Goal: Find contact information: Find contact information

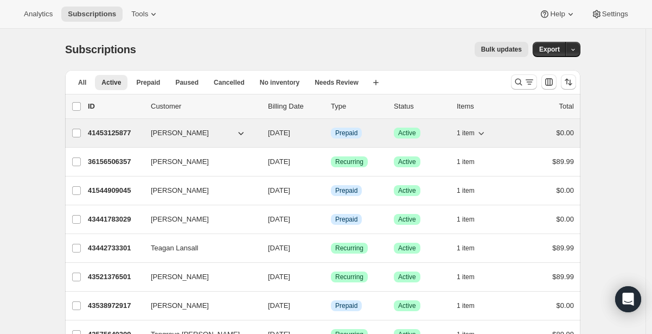
click at [118, 135] on p "41453125877" at bounding box center [115, 133] width 54 height 11
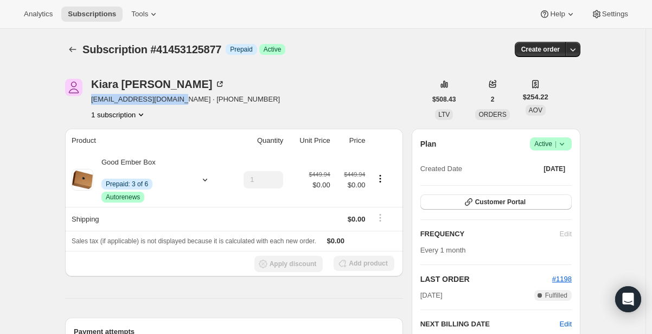
drag, startPoint x: 94, startPoint y: 99, endPoint x: 181, endPoint y: 101, distance: 86.3
click at [181, 101] on span "[EMAIL_ADDRESS][DOMAIN_NAME] · [PHONE_NUMBER]" at bounding box center [185, 99] width 189 height 11
copy span "[EMAIL_ADDRESS][DOMAIN_NAME]"
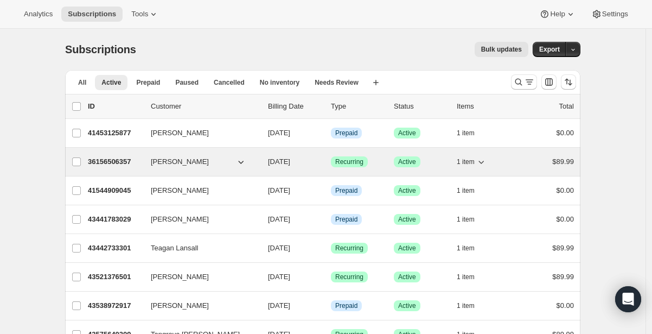
click at [115, 164] on p "36156506357" at bounding box center [115, 161] width 54 height 11
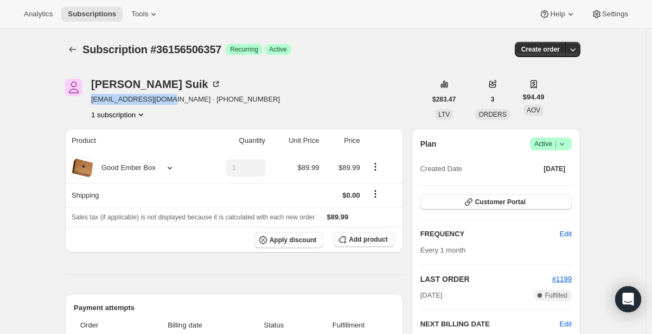
drag, startPoint x: 164, startPoint y: 98, endPoint x: 91, endPoint y: 99, distance: 73.8
click at [91, 99] on div "[PERSON_NAME] [EMAIL_ADDRESS][DOMAIN_NAME] · [PHONE_NUMBER] 1 subscription" at bounding box center [245, 99] width 361 height 41
copy span "[EMAIL_ADDRESS][DOMAIN_NAME]"
click at [73, 50] on icon "Subscriptions" at bounding box center [72, 49] width 7 height 5
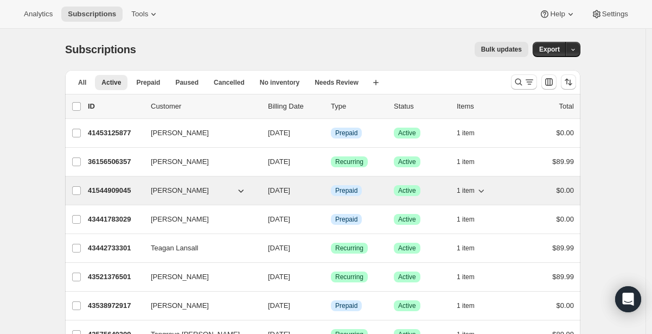
click at [114, 189] on p "41544909045" at bounding box center [115, 190] width 54 height 11
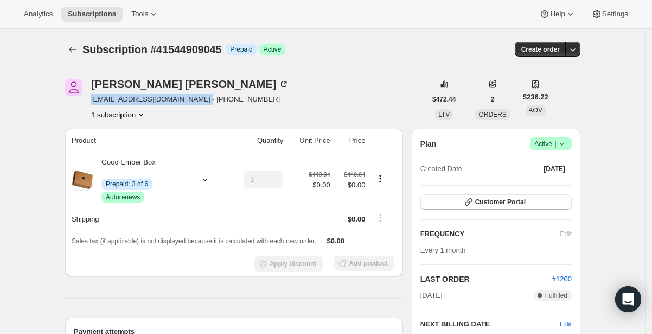
drag, startPoint x: 94, startPoint y: 99, endPoint x: 198, endPoint y: 101, distance: 103.1
click at [199, 103] on span "[EMAIL_ADDRESS][DOMAIN_NAME] · [PHONE_NUMBER]" at bounding box center [190, 99] width 198 height 11
copy span "[EMAIL_ADDRESS][DOMAIN_NAME]"
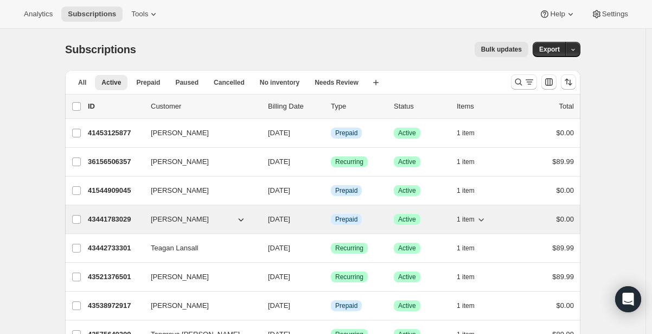
click at [126, 220] on p "43441783029" at bounding box center [115, 219] width 54 height 11
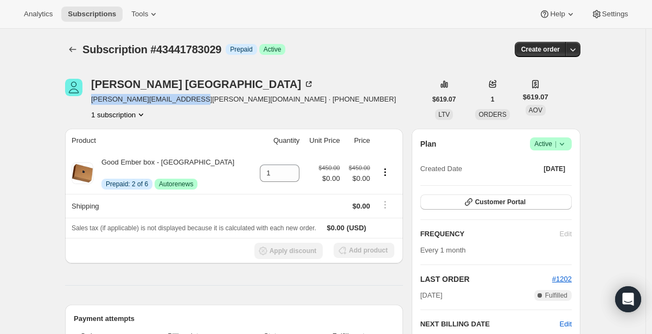
drag, startPoint x: 188, startPoint y: 100, endPoint x: 94, endPoint y: 100, distance: 93.3
click at [94, 100] on span "[PERSON_NAME][EMAIL_ADDRESS][PERSON_NAME][DOMAIN_NAME] · [PHONE_NUMBER]" at bounding box center [243, 99] width 305 height 11
copy span "[PERSON_NAME][EMAIL_ADDRESS][PERSON_NAME][DOMAIN_NAME]"
click at [75, 54] on icon "Subscriptions" at bounding box center [72, 49] width 11 height 11
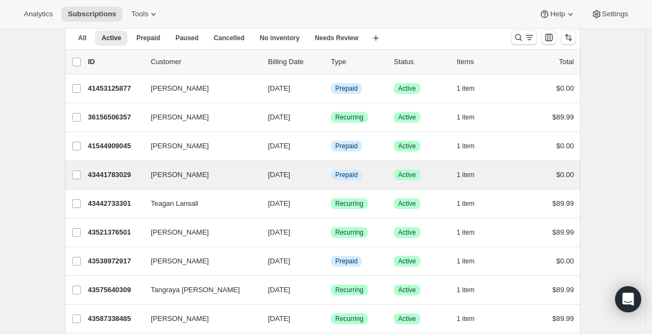
scroll to position [68, 0]
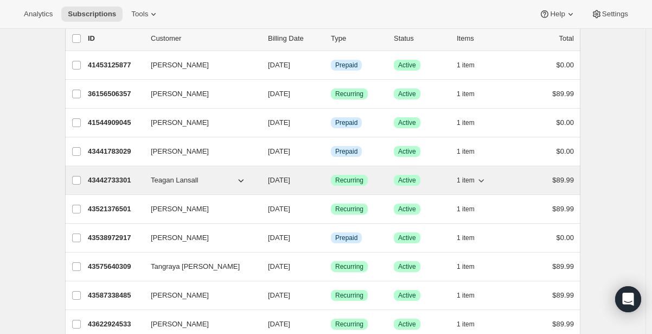
click at [103, 181] on p "43442733301" at bounding box center [115, 180] width 54 height 11
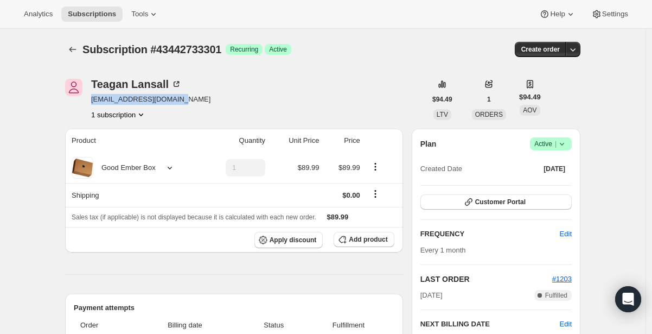
drag, startPoint x: 94, startPoint y: 100, endPoint x: 185, endPoint y: 104, distance: 90.7
click at [185, 104] on div "Teagan Lansall [EMAIL_ADDRESS][DOMAIN_NAME] 1 subscription" at bounding box center [245, 99] width 361 height 41
copy span "[EMAIL_ADDRESS][DOMAIN_NAME]"
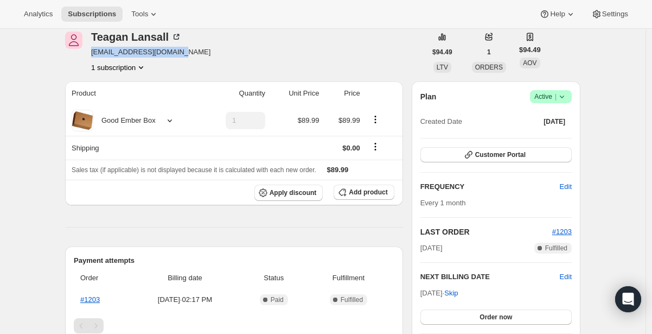
scroll to position [30, 0]
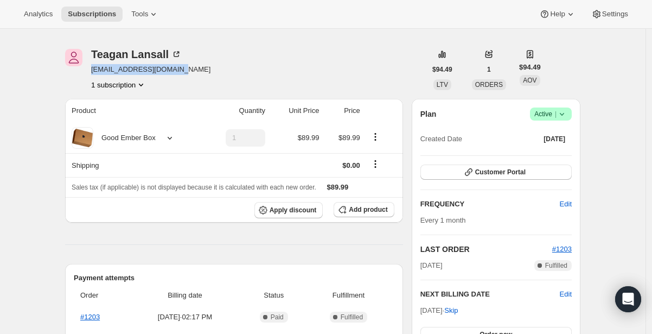
copy span "[EMAIL_ADDRESS][DOMAIN_NAME]"
click at [152, 69] on span "[EMAIL_ADDRESS][DOMAIN_NAME]" at bounding box center [150, 69] width 119 height 11
click at [111, 69] on span "[EMAIL_ADDRESS][DOMAIN_NAME]" at bounding box center [150, 69] width 119 height 11
click at [124, 52] on div "Teagan Lansall" at bounding box center [136, 54] width 91 height 11
click at [163, 71] on span "[EMAIL_ADDRESS][DOMAIN_NAME]" at bounding box center [150, 69] width 119 height 11
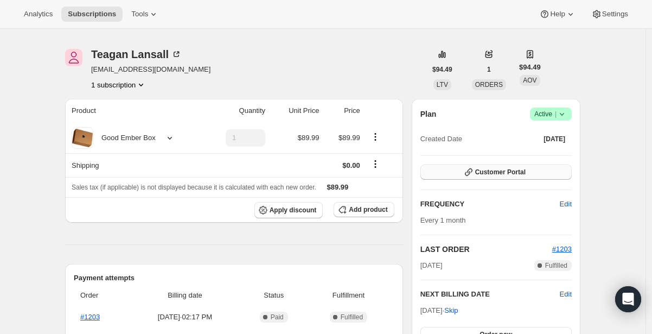
click at [510, 171] on span "Customer Portal" at bounding box center [500, 172] width 50 height 9
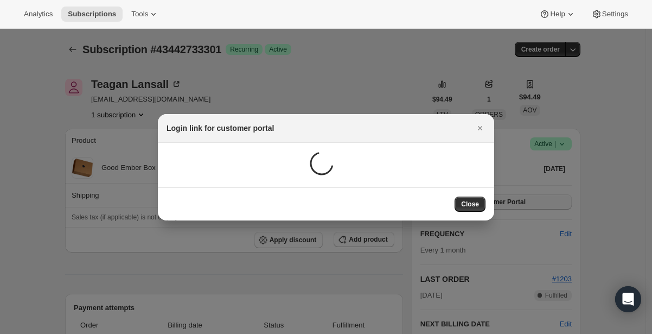
scroll to position [0, 0]
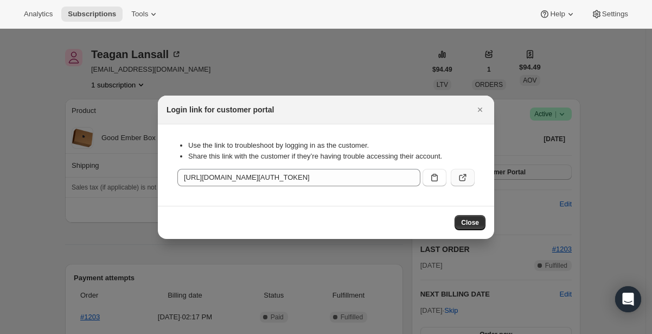
click at [461, 178] on icon ":r1v7:" at bounding box center [462, 177] width 11 height 11
click at [470, 224] on span "Close" at bounding box center [470, 222] width 18 height 9
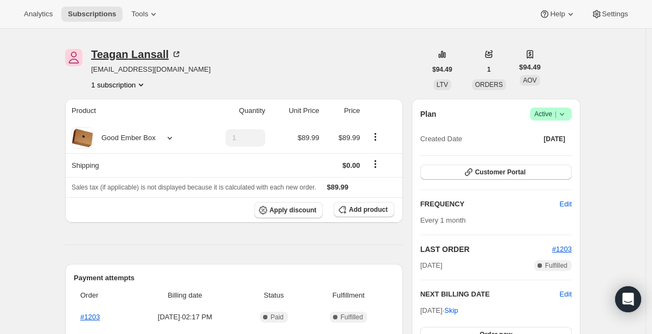
click at [106, 50] on div "Teagan Lansall" at bounding box center [136, 54] width 91 height 11
